Goal: Information Seeking & Learning: Learn about a topic

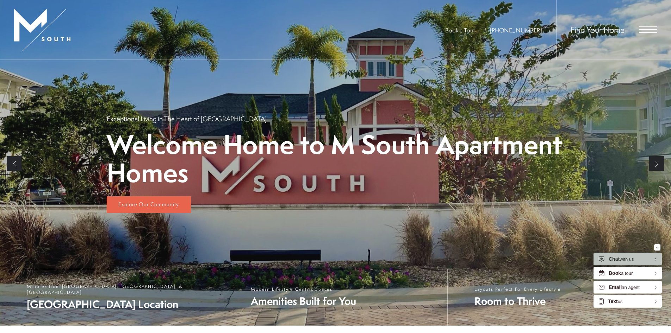
scroll to position [106, 0]
click at [646, 29] on span "Open Menu" at bounding box center [649, 29] width 18 height 6
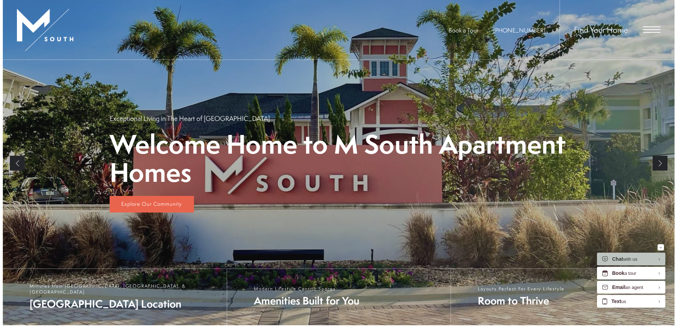
scroll to position [0, 0]
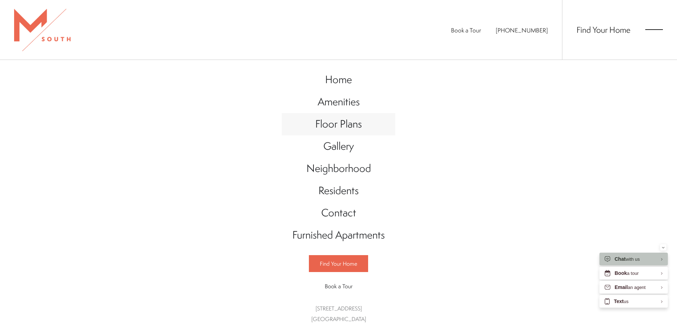
click at [339, 124] on span "Floor Plans" at bounding box center [338, 124] width 47 height 14
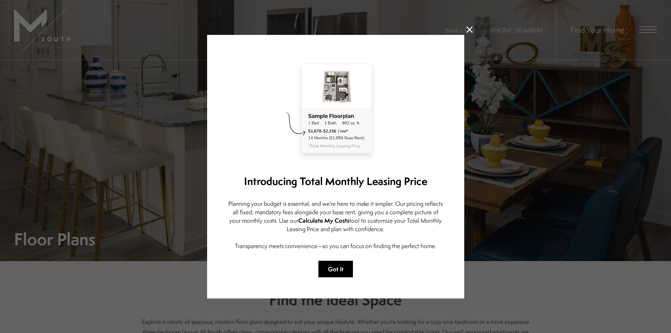
click at [333, 269] on button "Got it" at bounding box center [336, 269] width 35 height 17
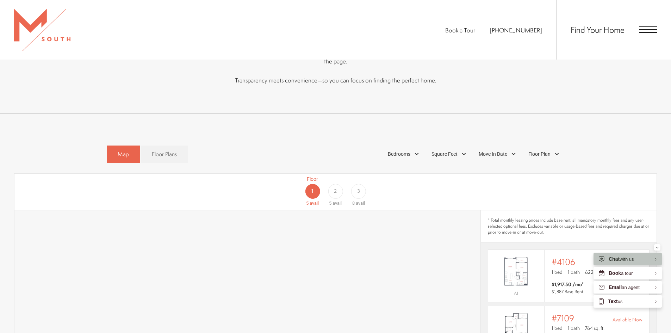
scroll to position [352, 0]
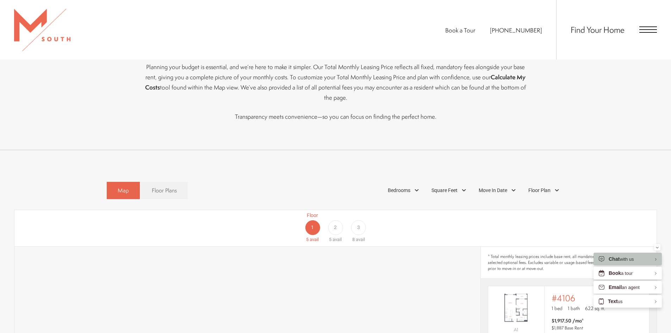
drag, startPoint x: 171, startPoint y: 181, endPoint x: 201, endPoint y: 176, distance: 30.4
click at [172, 186] on span "Floor Plans" at bounding box center [164, 190] width 25 height 8
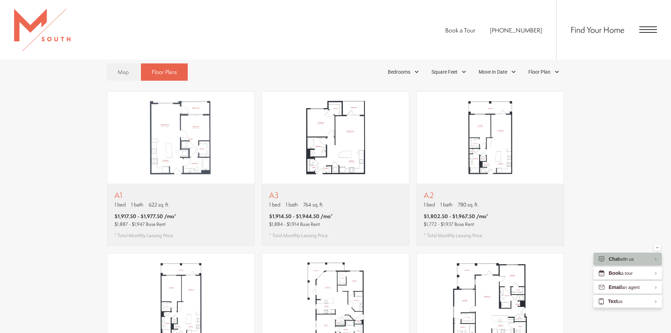
scroll to position [458, 0]
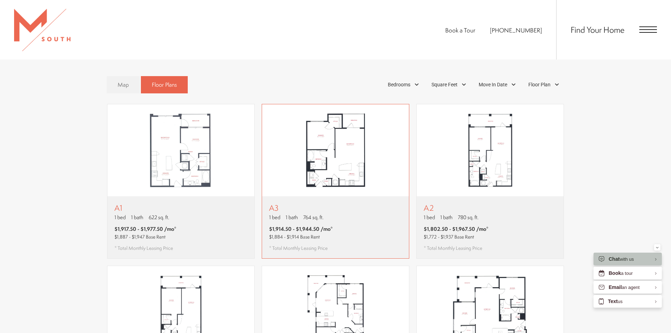
click at [358, 144] on img "View floor plan A3" at bounding box center [335, 150] width 147 height 92
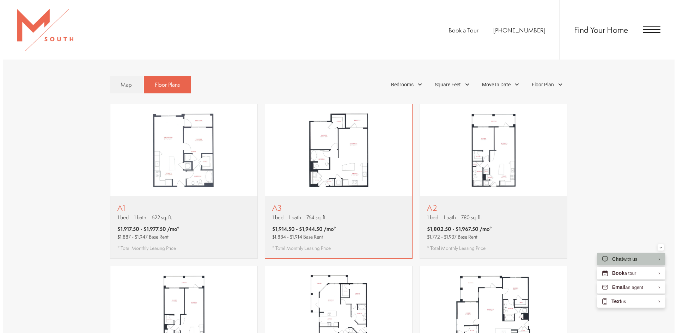
scroll to position [0, 0]
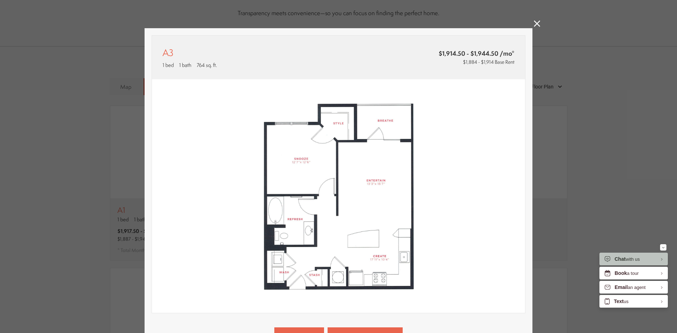
click at [534, 20] on icon at bounding box center [537, 23] width 6 height 6
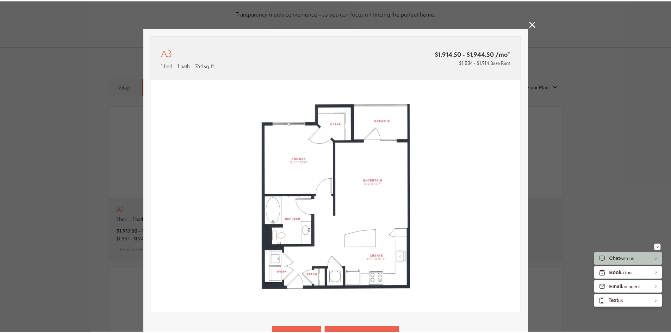
scroll to position [458, 0]
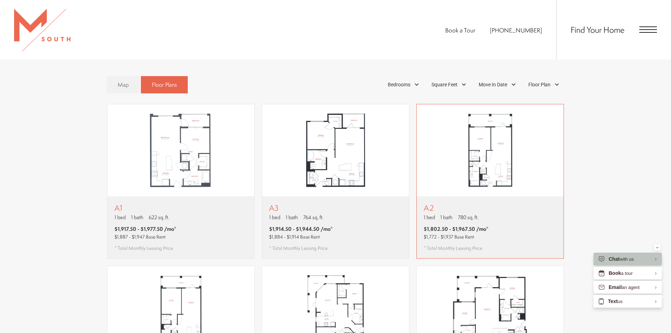
click at [526, 104] on img "View floor plan A2" at bounding box center [490, 150] width 147 height 92
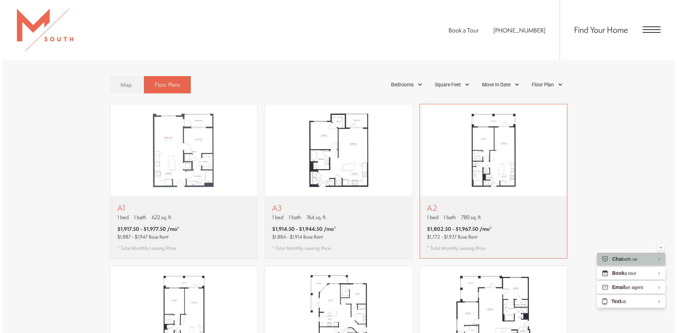
scroll to position [0, 0]
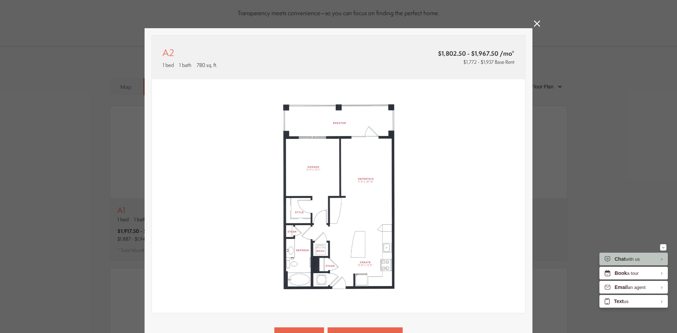
click at [534, 23] on icon at bounding box center [537, 23] width 6 height 6
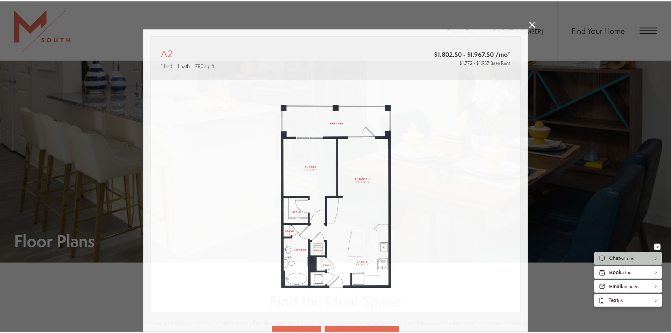
scroll to position [458, 0]
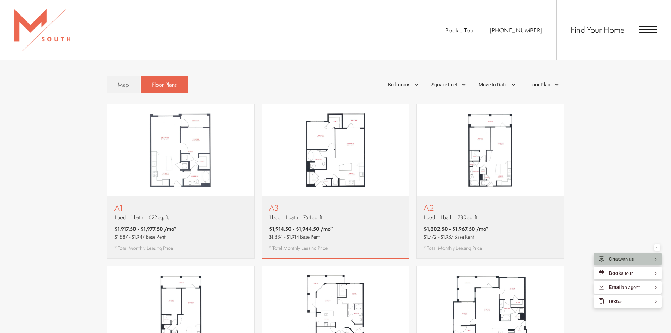
click at [361, 148] on img "View floor plan A3" at bounding box center [335, 150] width 147 height 92
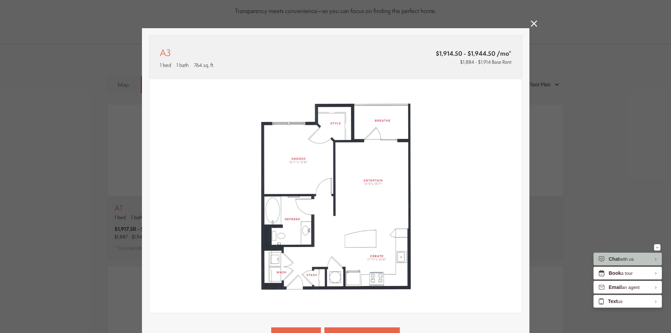
click at [570, 129] on div "A3 1 bed 1 bath 764 sq. ft. $1,914.50 - $1,944.50 /mo* $1,884 - $1,914 Base Ren…" at bounding box center [335, 166] width 671 height 333
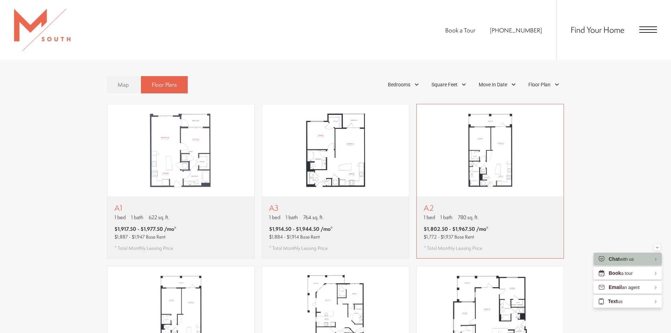
click at [515, 130] on img "View floor plan A2" at bounding box center [490, 150] width 147 height 92
click at [123, 81] on span "Map" at bounding box center [123, 85] width 11 height 8
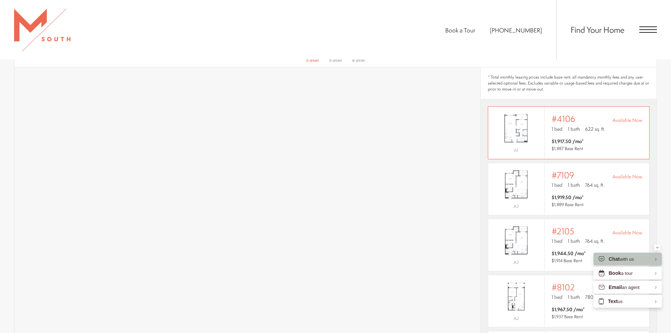
scroll to position [493, 0]
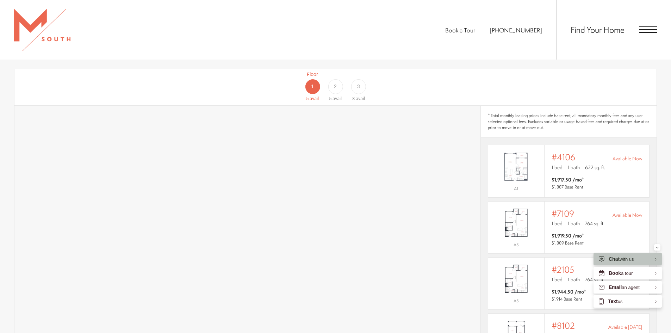
click at [360, 83] on span "3" at bounding box center [358, 86] width 3 height 7
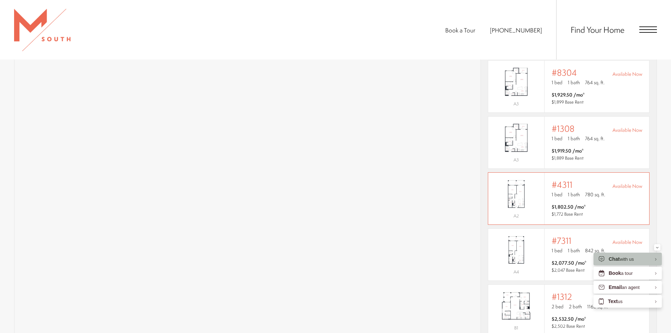
scroll to position [0, 0]
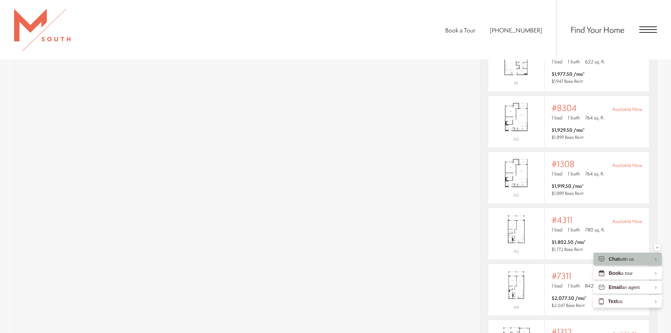
click at [397, 39] on div "Book a Tour 813-570-8014 Find Your Home" at bounding box center [335, 30] width 671 height 60
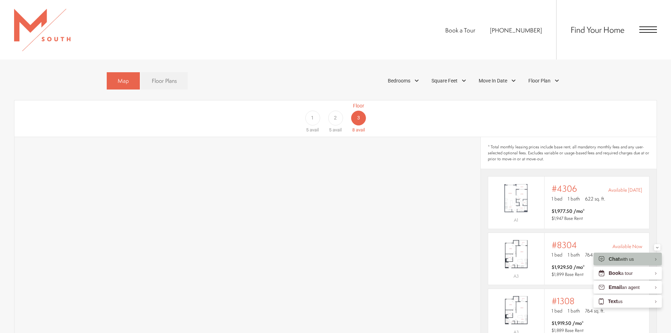
scroll to position [458, 0]
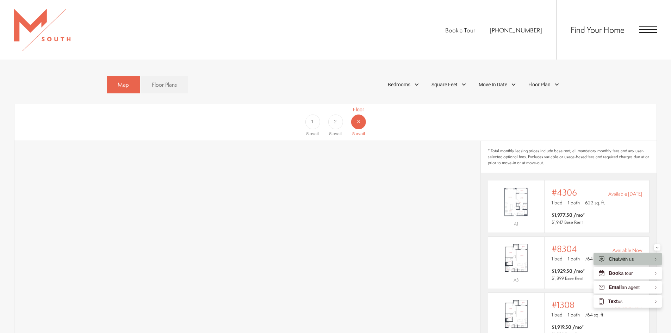
click at [334, 115] on div "2" at bounding box center [335, 122] width 15 height 15
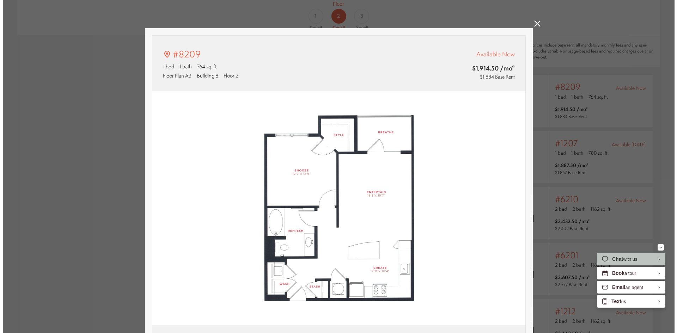
scroll to position [0, 0]
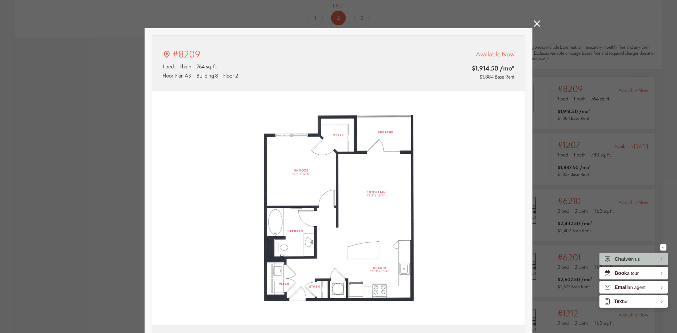
type input "**********"
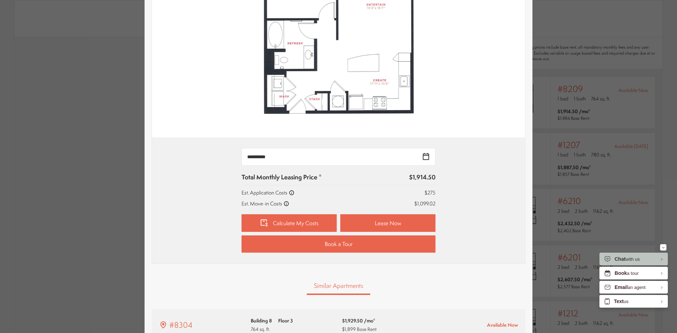
scroll to position [176, 0]
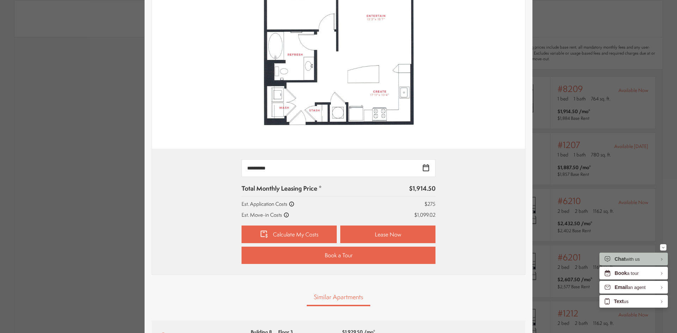
click at [283, 215] on icon at bounding box center [286, 215] width 6 height 6
click at [283, 214] on icon at bounding box center [286, 215] width 6 height 6
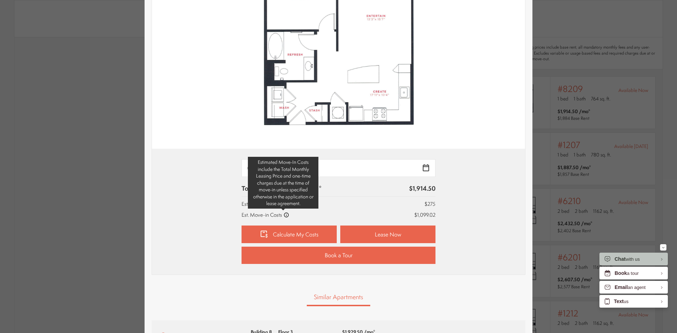
click at [284, 214] on icon at bounding box center [286, 215] width 5 height 5
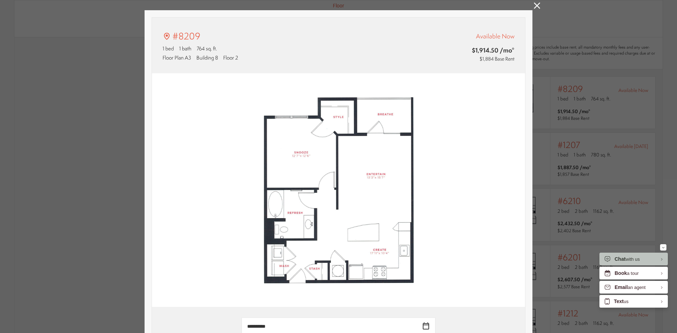
scroll to position [0, 0]
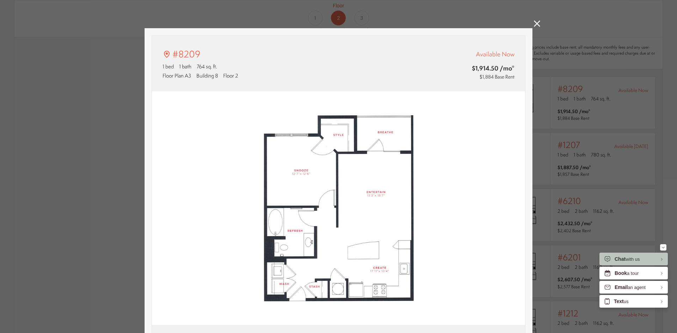
click at [535, 23] on icon at bounding box center [537, 23] width 6 height 6
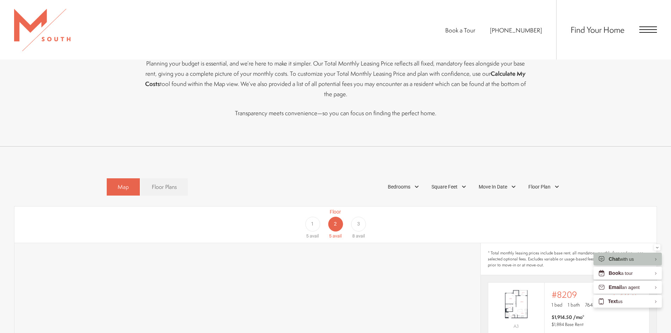
scroll to position [352, 0]
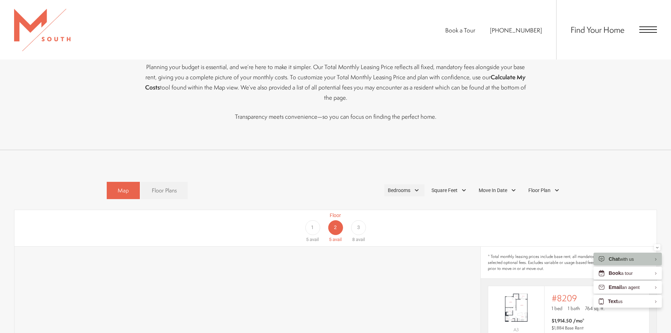
click at [401, 187] on span "Bedrooms" at bounding box center [399, 190] width 23 height 7
click at [414, 136] on div "Find the Ideal Space Explore a variety of spacious, modern floor plans designed…" at bounding box center [336, 29] width 388 height 241
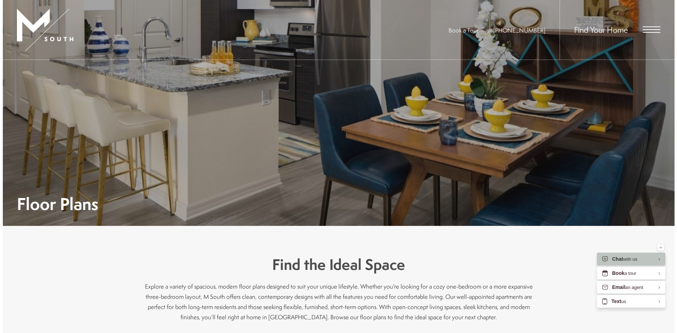
scroll to position [0, 0]
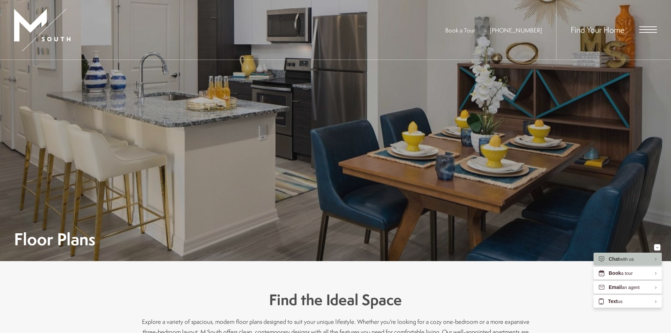
click at [641, 30] on span "Open Menu" at bounding box center [649, 29] width 18 height 1
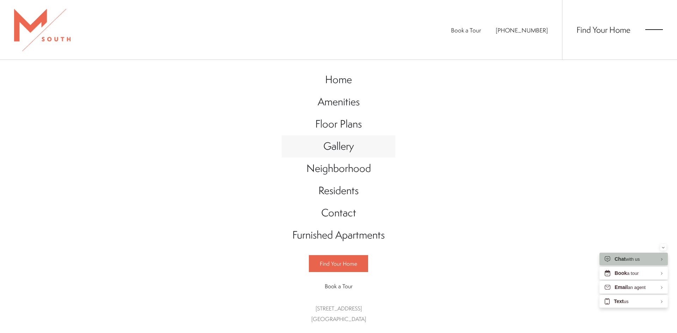
click at [339, 150] on span "Gallery" at bounding box center [338, 146] width 31 height 14
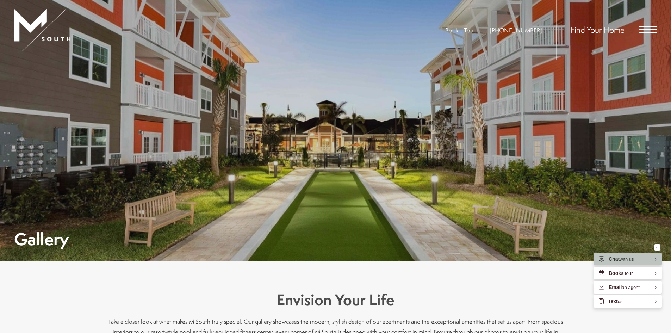
click at [653, 31] on span "Open Menu" at bounding box center [649, 29] width 18 height 6
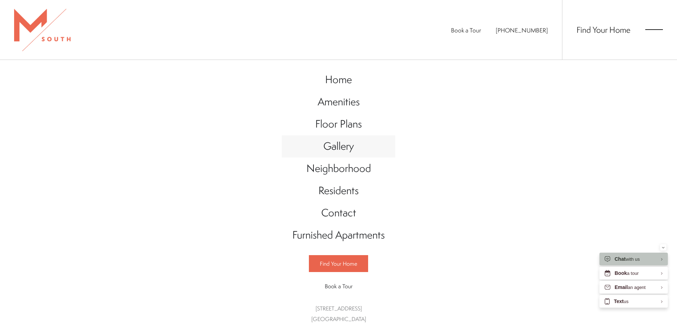
click at [343, 148] on span "Gallery" at bounding box center [338, 146] width 31 height 14
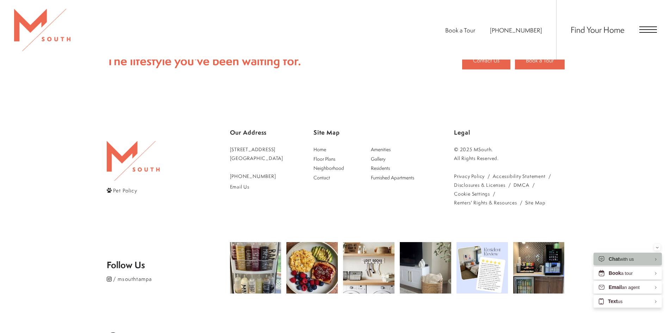
scroll to position [1825, 0]
